Goal: Navigation & Orientation: Find specific page/section

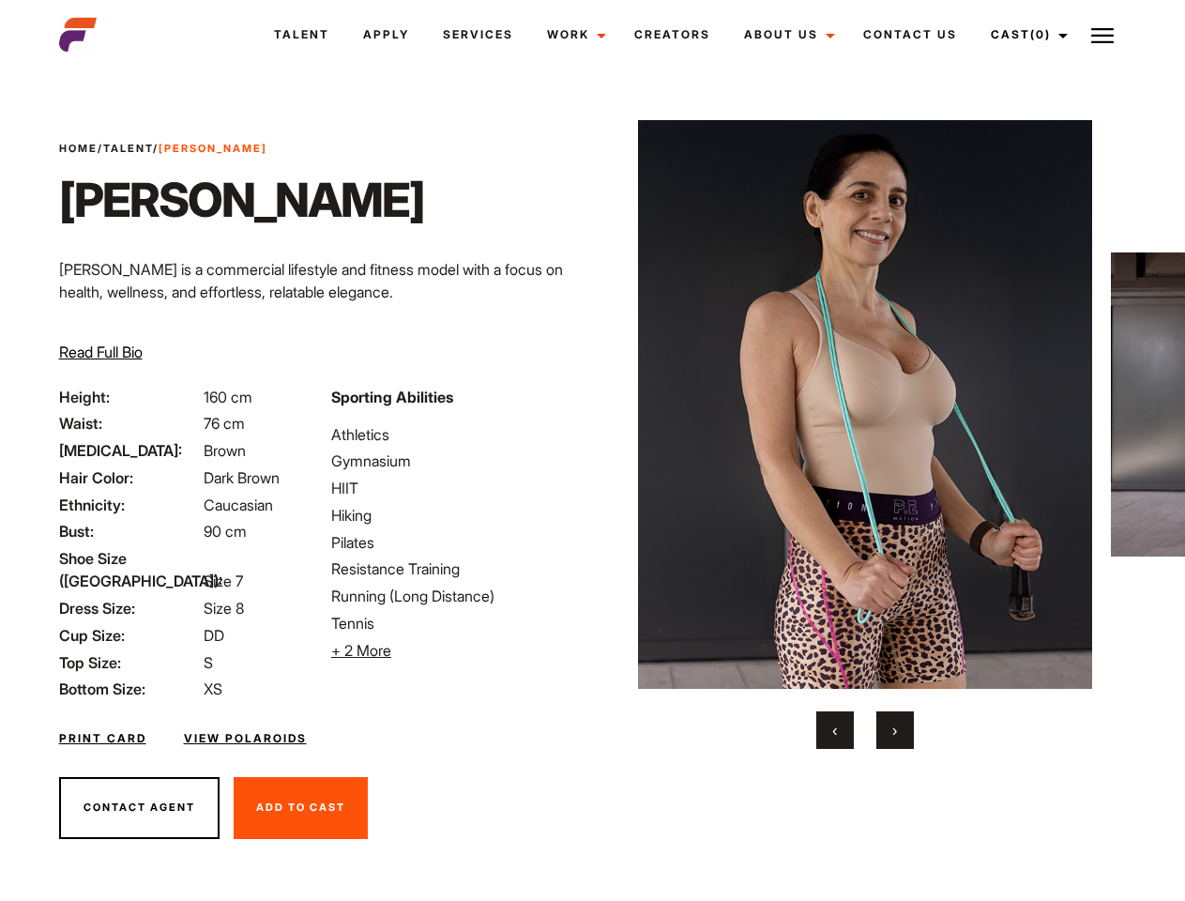
click at [1024, 35] on link "Cast (0)" at bounding box center [1026, 34] width 105 height 51
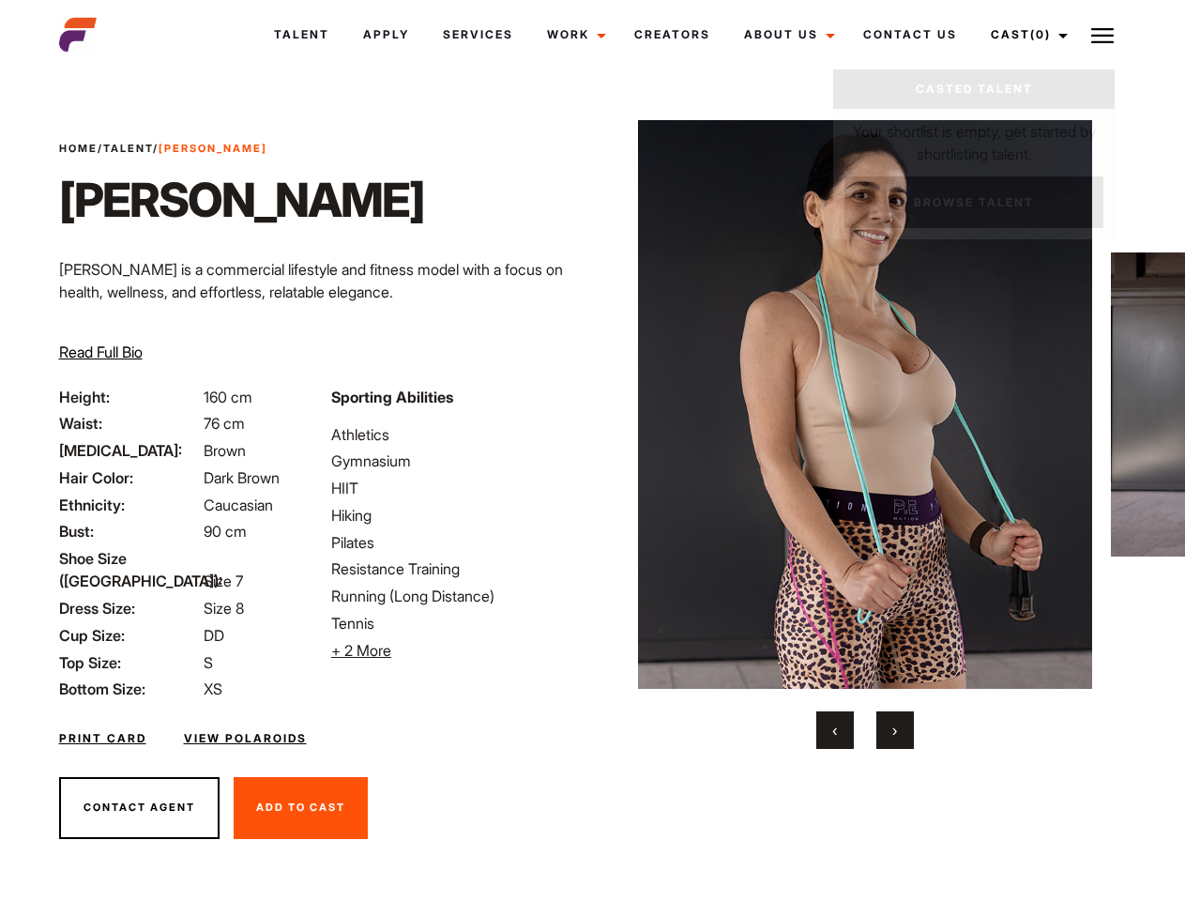
click at [1102, 35] on img at bounding box center [1102, 35] width 23 height 23
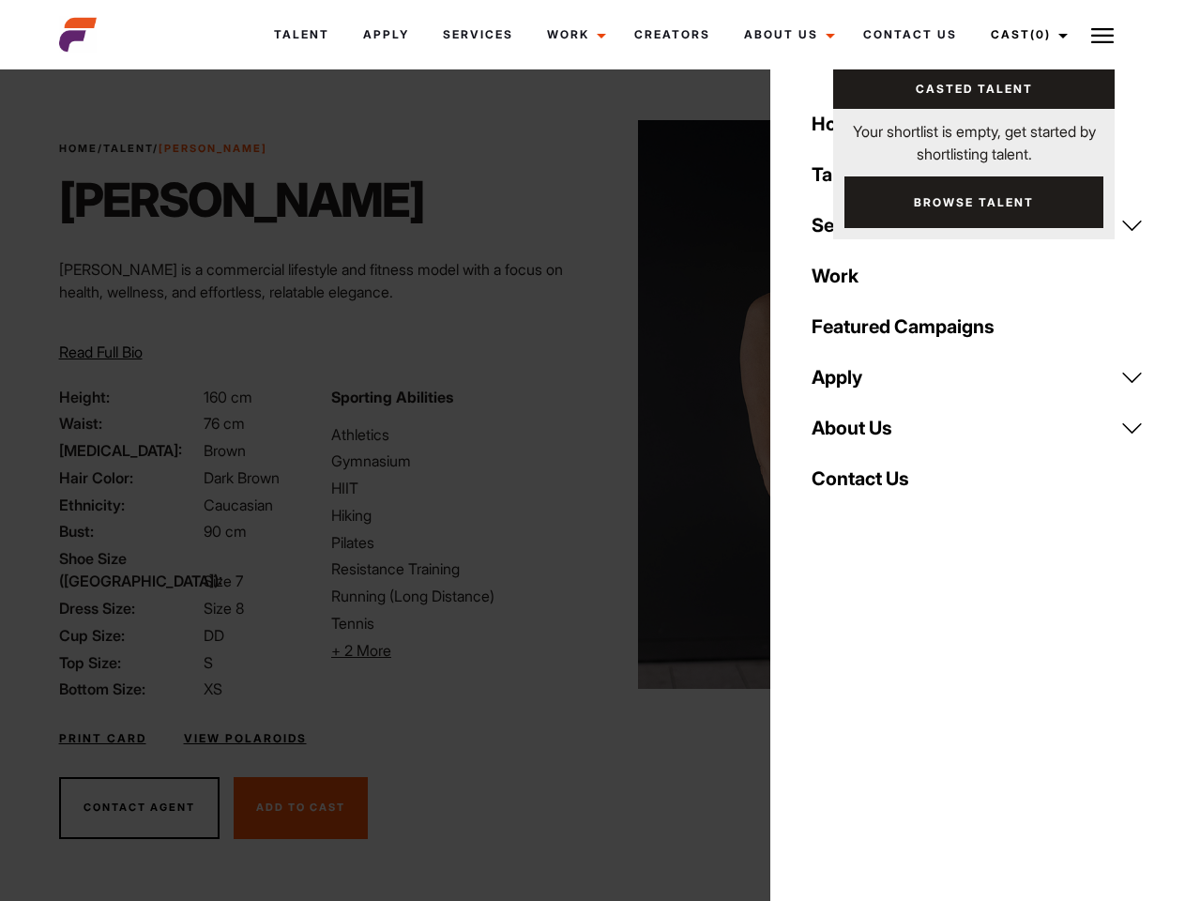
click at [456, 650] on li "+ 2 More Hide More" at bounding box center [456, 650] width 250 height 23
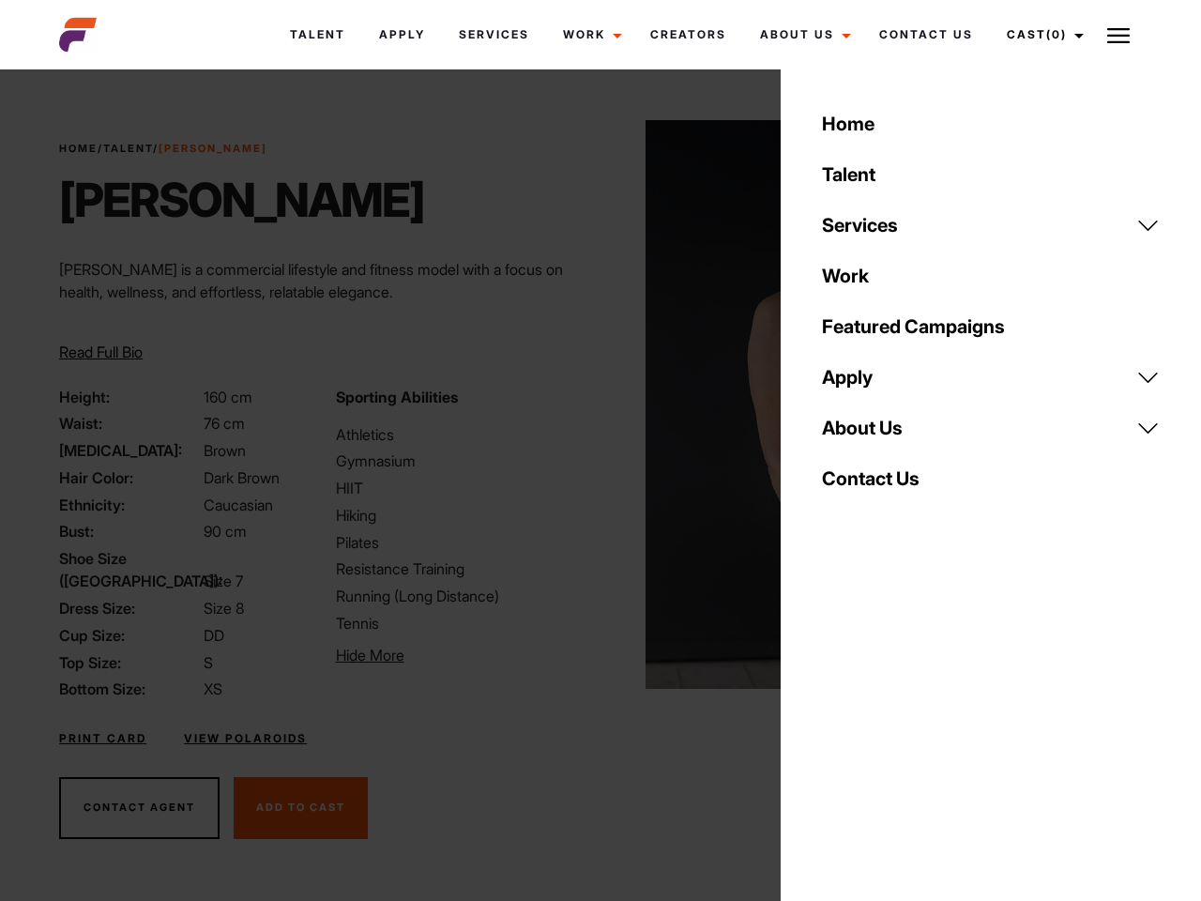
click at [864, 434] on img at bounding box center [872, 404] width 455 height 569
click at [592, 404] on div "Sporting Abilities Athletics Gymnasium HIIT Hiking Pilates Resistance Training …" at bounding box center [463, 545] width 276 height 318
click at [835, 730] on div "Home Talent Services Talent Casting Photography Videography Creative Hair and M…" at bounding box center [991, 450] width 420 height 901
click at [895, 730] on div "Home Talent Services Talent Casting Photography Videography Creative Hair and M…" at bounding box center [991, 450] width 420 height 901
